Goal: Find specific page/section: Find specific page/section

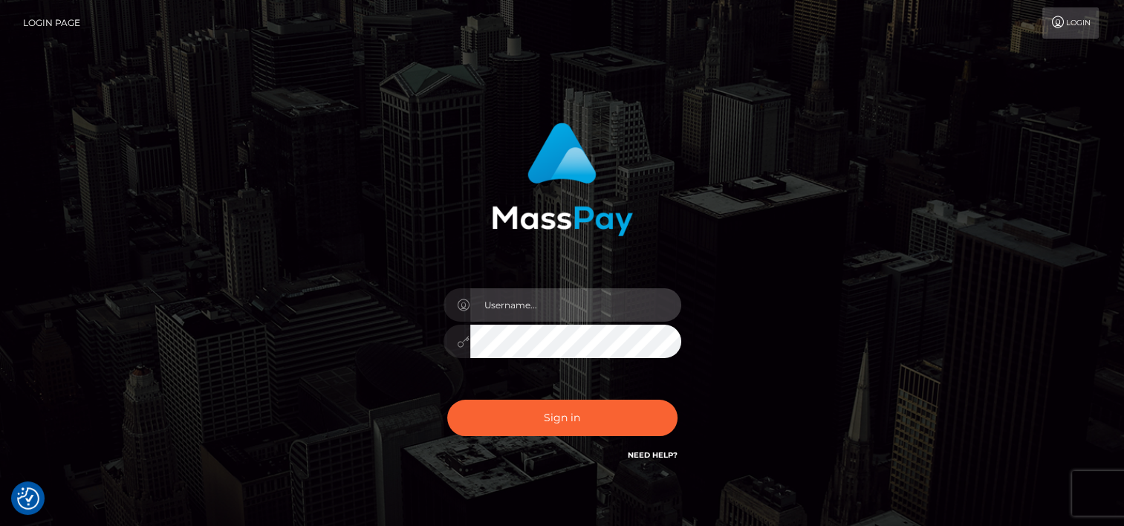
click at [608, 309] on input "text" at bounding box center [575, 304] width 211 height 33
type input "tammyk.cforth"
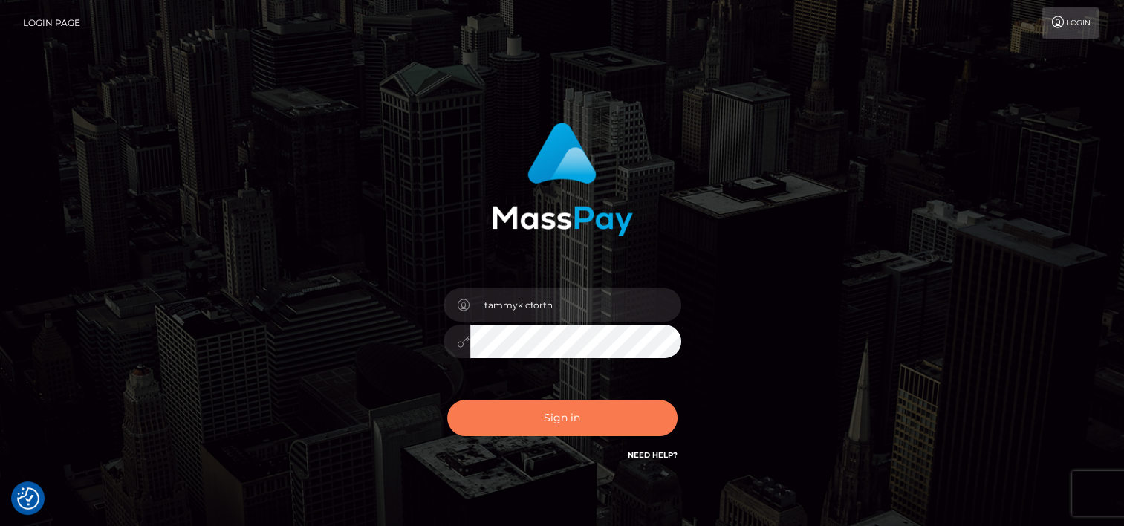
click at [573, 429] on button "Sign in" at bounding box center [562, 418] width 230 height 36
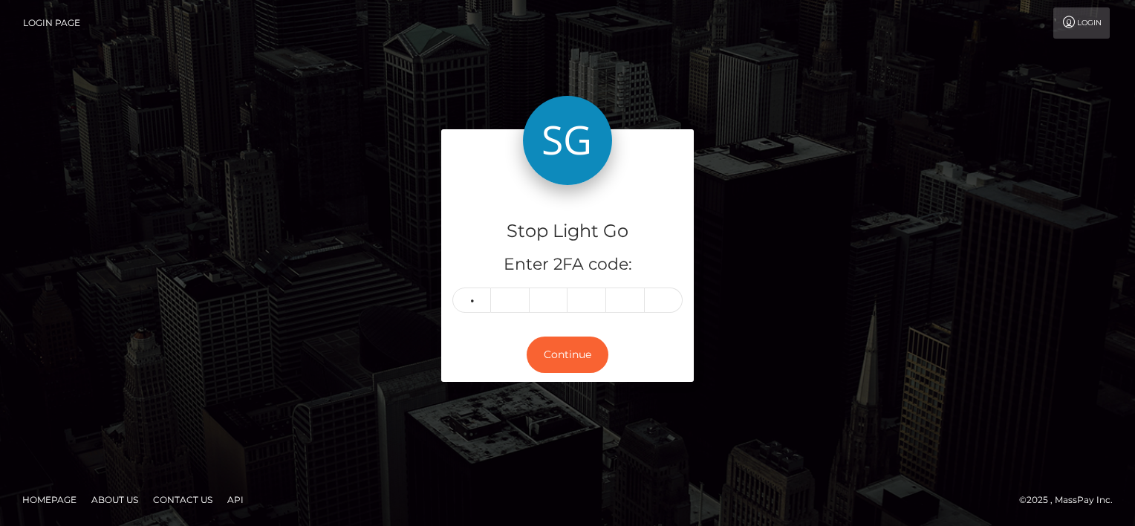
type input "9"
type input "8"
type input "5"
type input "1"
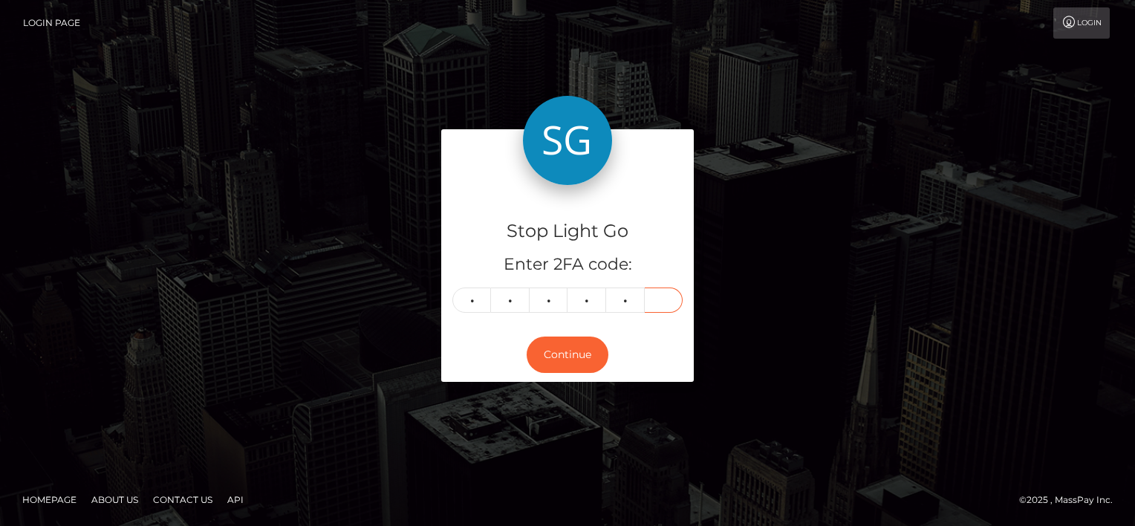
type input "7"
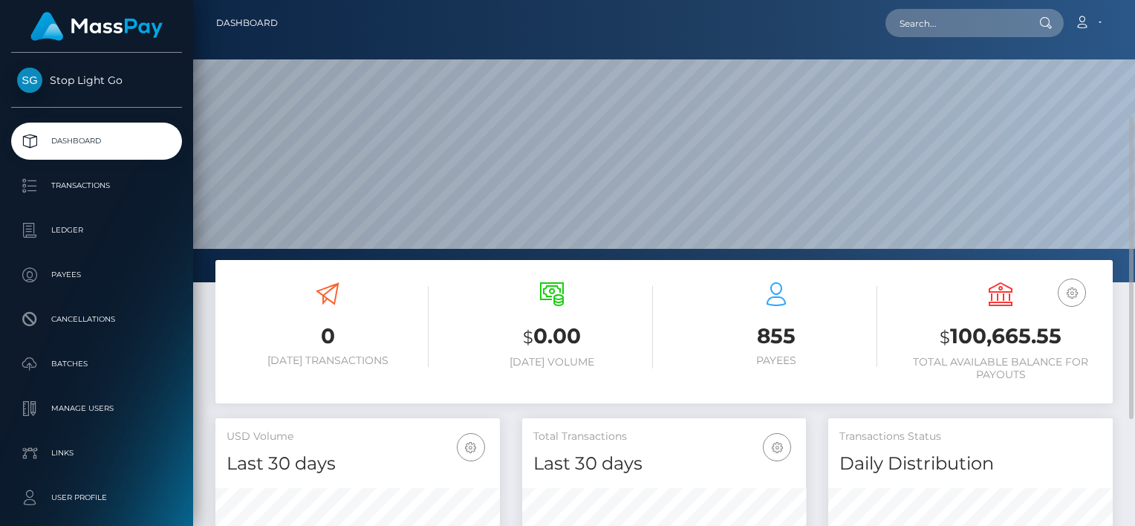
scroll to position [74, 0]
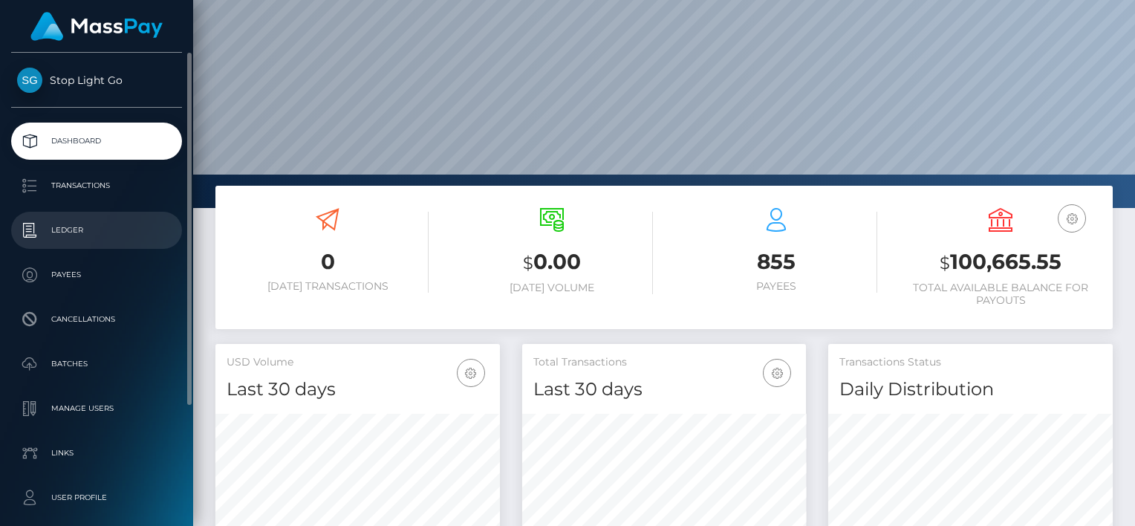
click at [70, 228] on p "Ledger" at bounding box center [96, 230] width 159 height 22
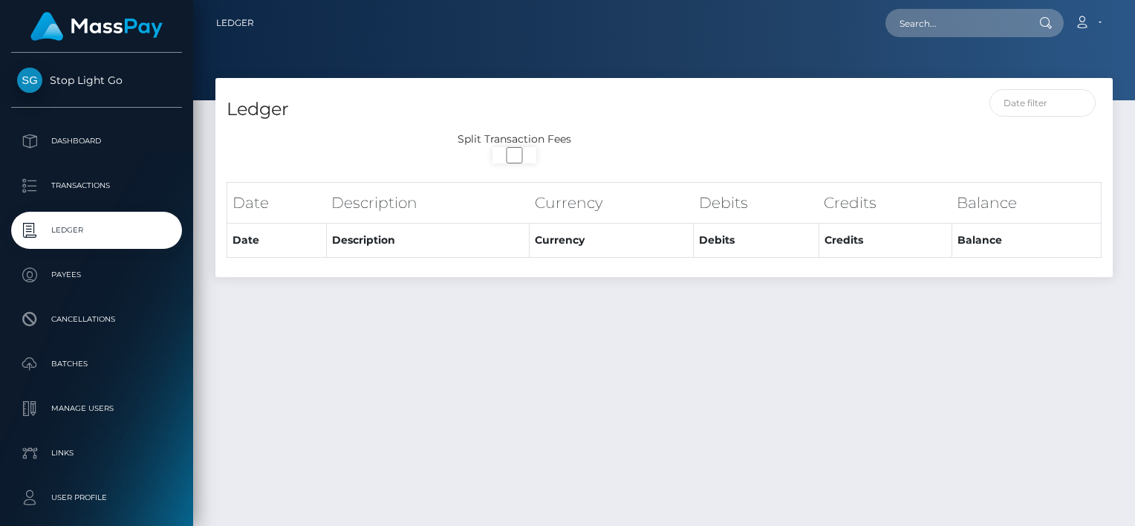
select select
